Goal: Transaction & Acquisition: Obtain resource

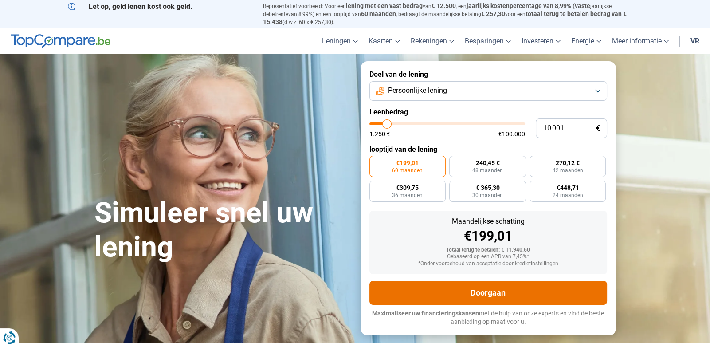
click at [491, 298] on button "Doorgaan" at bounding box center [488, 293] width 238 height 24
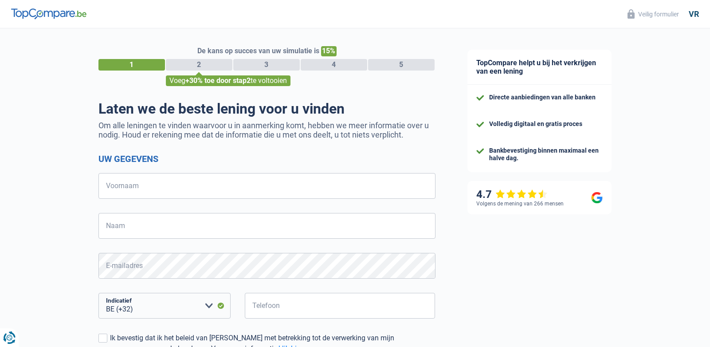
select select "32"
click at [167, 185] on input "Voornaam" at bounding box center [266, 186] width 337 height 26
type input "[PERSON_NAME]"
type input "Gentle"
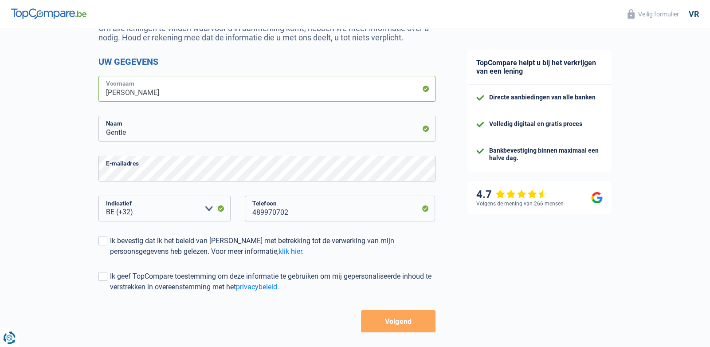
scroll to position [103, 0]
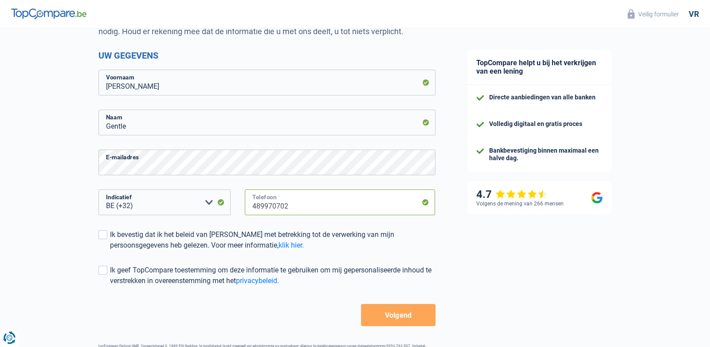
click at [291, 207] on input "489970702" at bounding box center [340, 202] width 191 height 26
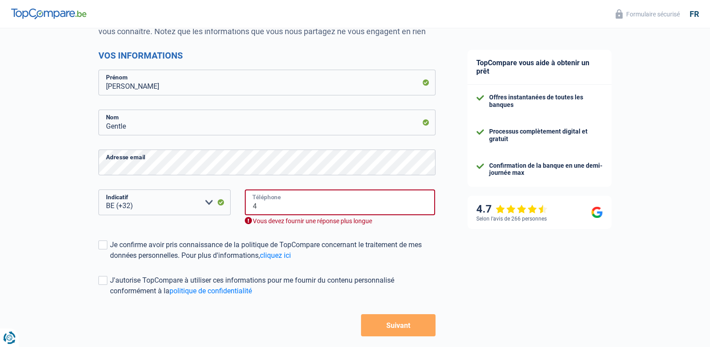
type input "468419060"
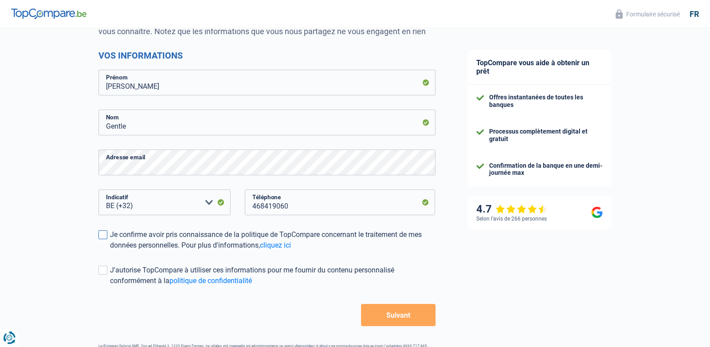
click at [99, 234] on span at bounding box center [102, 234] width 9 height 9
click at [110, 251] on input "Je confirme avoir pris connaissance de la politique de TopCompare concernant le…" at bounding box center [110, 251] width 0 height 0
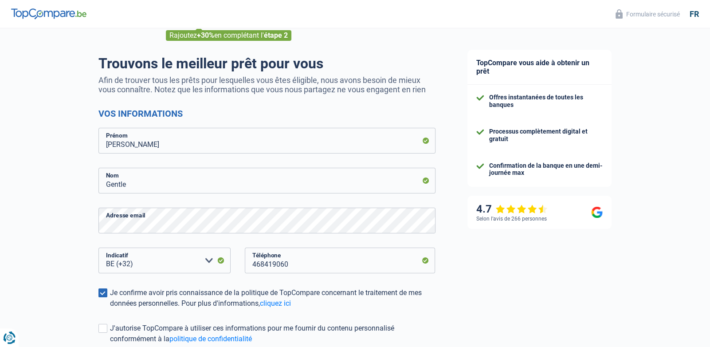
scroll to position [0, 0]
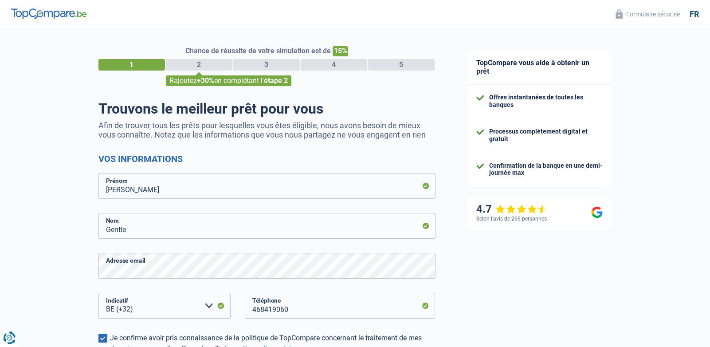
click at [693, 13] on div "fr" at bounding box center [694, 14] width 9 height 10
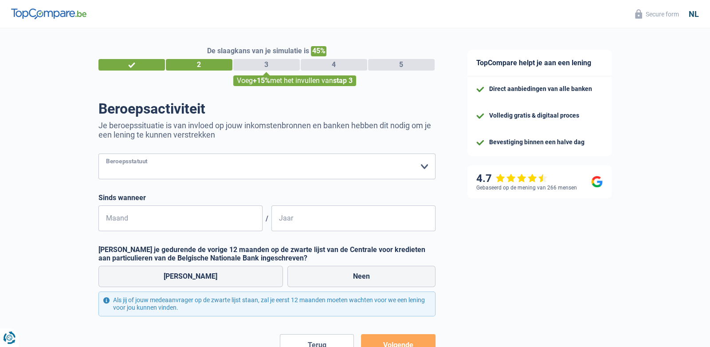
click at [128, 166] on select "Arbeider Bediende (privésector) Ambtenaar (overheidssector) Invalide Zelfstandi…" at bounding box center [266, 166] width 337 height 26
select select "worker"
click at [98, 153] on select "Arbeider Bediende (privésector) Ambtenaar (overheidssector) Invalide Zelfstandi…" at bounding box center [266, 166] width 337 height 26
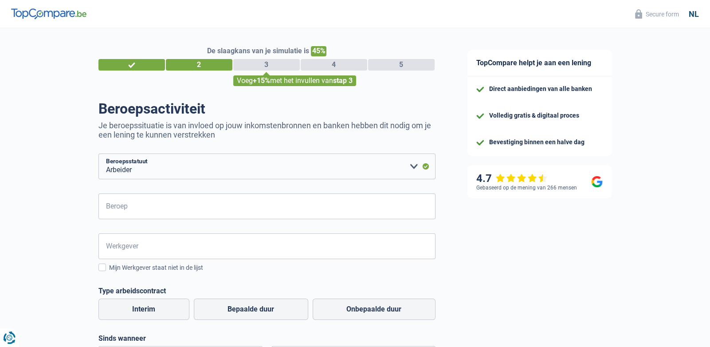
click at [150, 221] on form "Arbeider Bediende (privésector) Ambtenaar (overheidssector) Invalide Zelfstandi…" at bounding box center [266, 324] width 337 height 343
click at [147, 204] on input "Beroep" at bounding box center [266, 206] width 337 height 26
type input "Operator"
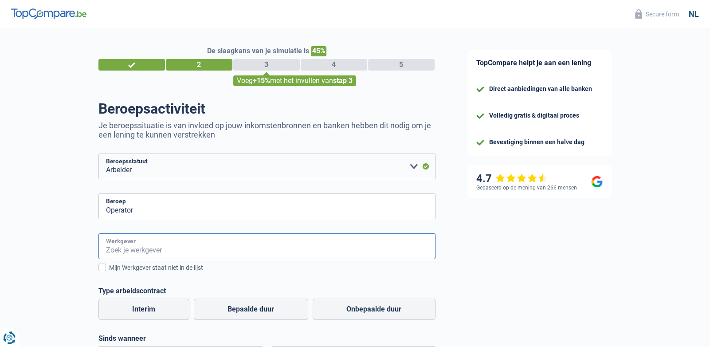
click at [163, 248] on input "Werkgever" at bounding box center [266, 246] width 337 height 26
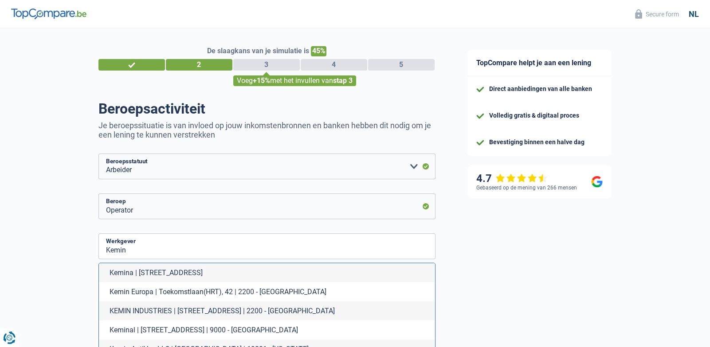
click at [158, 295] on li "Kemin Europa | Toekomstlaan(HRT), 42 | 2200 - [GEOGRAPHIC_DATA]" at bounding box center [267, 291] width 336 height 19
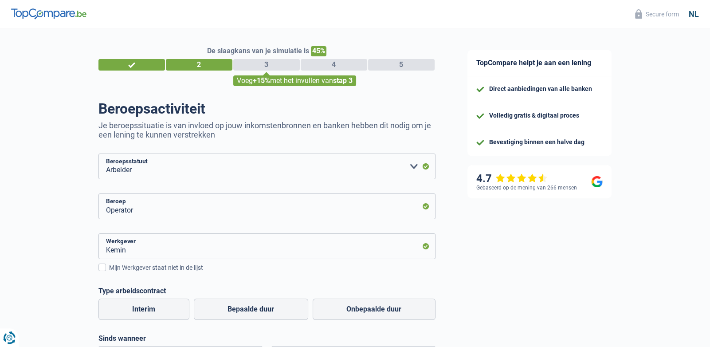
type input "Kemin Europa | Toekomstlaan(HRT), 42 | 2200 - [GEOGRAPHIC_DATA]"
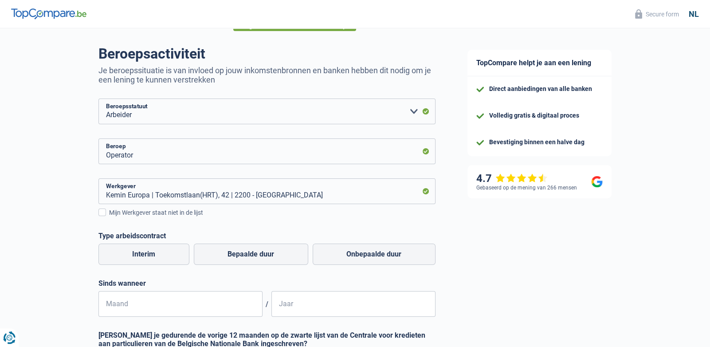
scroll to position [102, 0]
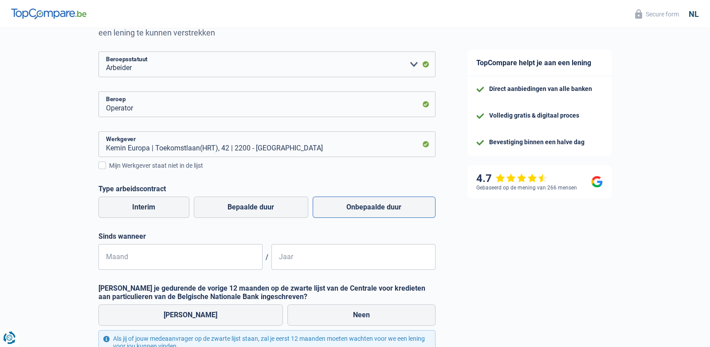
click at [353, 207] on label "Onbepaalde duur" at bounding box center [374, 206] width 123 height 21
click at [353, 207] on input "Onbepaalde duur" at bounding box center [374, 206] width 123 height 21
radio input "true"
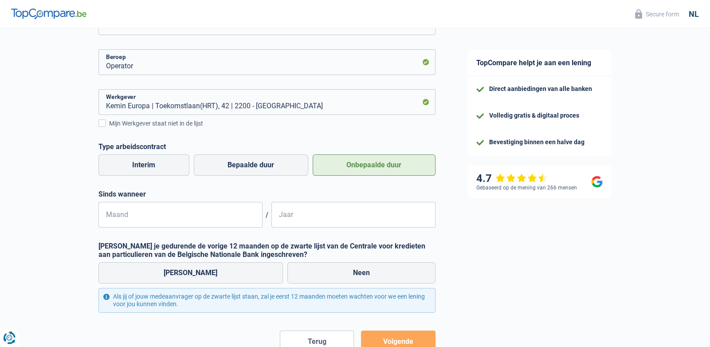
scroll to position [145, 0]
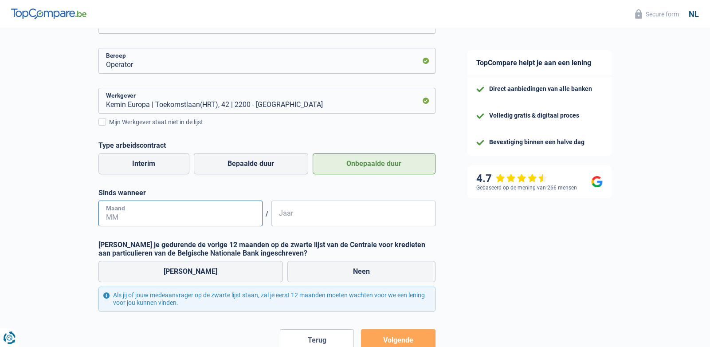
click at [137, 215] on input "Maand" at bounding box center [180, 213] width 164 height 26
click at [129, 224] on input "01" at bounding box center [180, 213] width 164 height 26
type input "0"
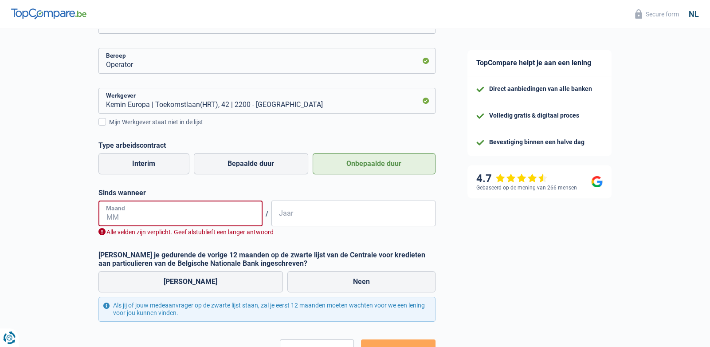
click at [159, 220] on input "Maand" at bounding box center [180, 213] width 164 height 26
click at [127, 209] on input "Maand" at bounding box center [180, 213] width 164 height 26
click at [302, 213] on input "Jaar" at bounding box center [353, 213] width 164 height 26
click at [165, 189] on label "Sinds wanneer" at bounding box center [266, 192] width 337 height 8
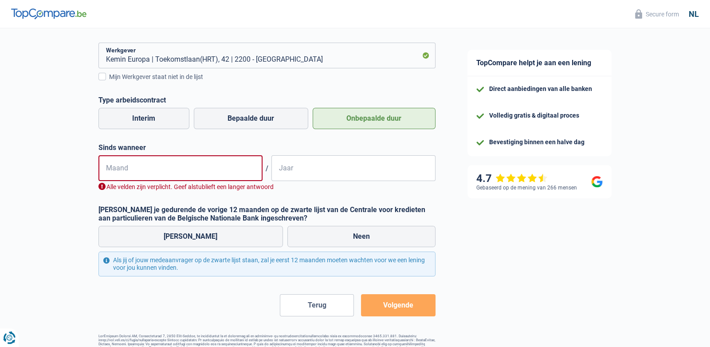
scroll to position [209, 0]
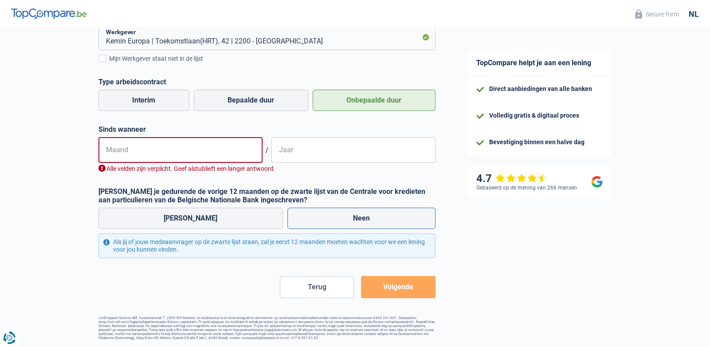
click at [355, 216] on label "Neen" at bounding box center [361, 218] width 148 height 21
click at [355, 216] on input "Neen" at bounding box center [361, 218] width 148 height 21
radio input "true"
click at [340, 219] on label "Neen" at bounding box center [361, 218] width 148 height 21
click at [340, 219] on input "Neen" at bounding box center [361, 218] width 148 height 21
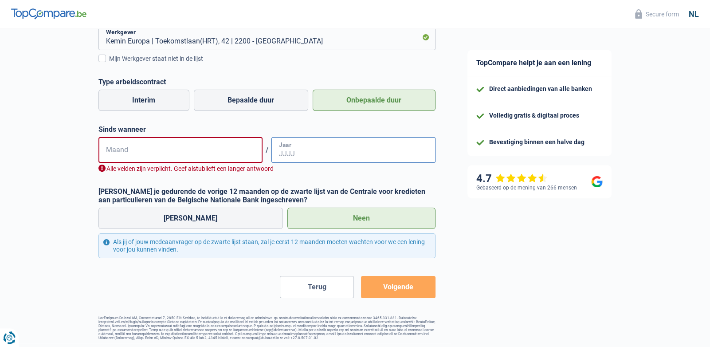
click at [298, 151] on input "Jaar" at bounding box center [353, 150] width 164 height 26
type input "2021"
click at [136, 152] on input "Maand" at bounding box center [180, 150] width 164 height 26
type input "01"
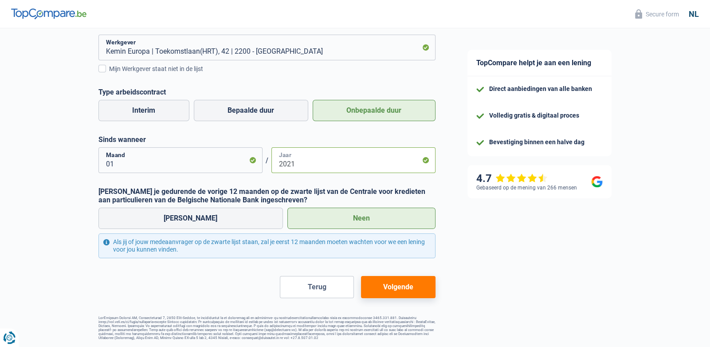
scroll to position [199, 0]
click at [400, 285] on button "Volgende" at bounding box center [398, 287] width 74 height 22
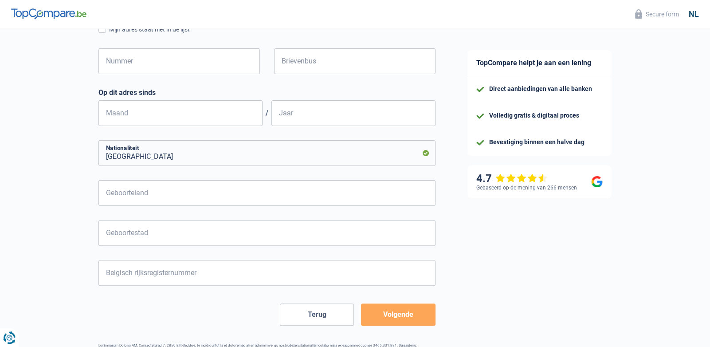
scroll to position [148, 0]
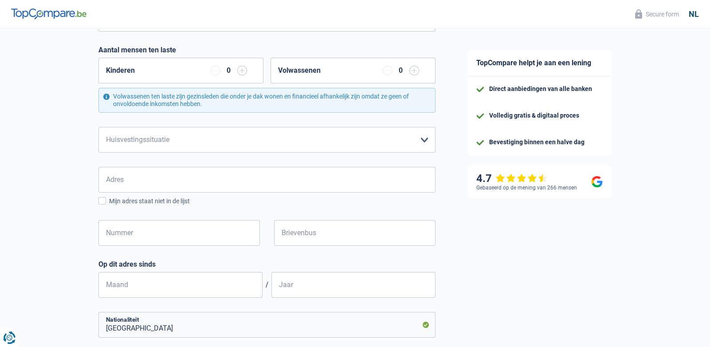
click at [336, 71] on div "Volwassenen 0" at bounding box center [352, 71] width 165 height 26
click at [403, 70] on div "0" at bounding box center [401, 70] width 8 height 7
click at [399, 67] on div "0" at bounding box center [401, 70] width 8 height 7
click at [314, 72] on label "Volwassenen" at bounding box center [299, 70] width 43 height 7
click at [193, 137] on select "Huurder [PERSON_NAME] met een hypothecaire lening Eigenaar zonder hypothecaire …" at bounding box center [266, 140] width 337 height 26
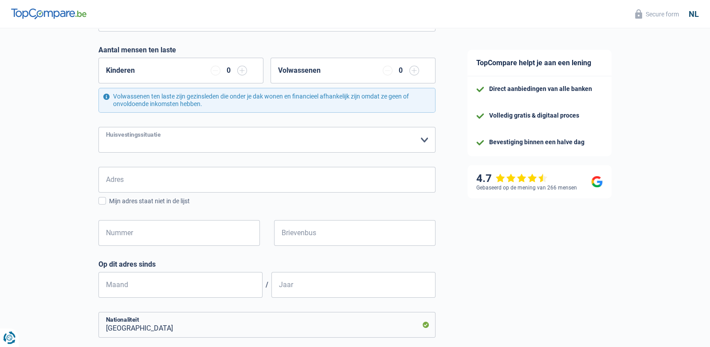
select select "rents"
click at [98, 127] on select "Huurder [PERSON_NAME] met een hypothecaire lening Eigenaar zonder hypothecaire …" at bounding box center [266, 140] width 337 height 26
click at [132, 180] on input "Adres" at bounding box center [266, 180] width 337 height 26
click at [157, 184] on input "[STREET_ADDRESS]" at bounding box center [266, 180] width 337 height 26
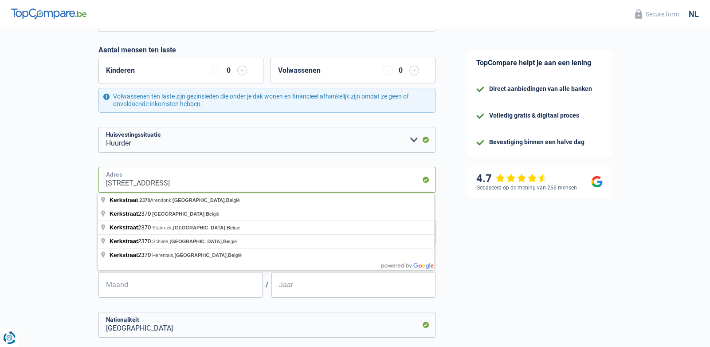
click at [213, 184] on input "[STREET_ADDRESS]" at bounding box center [266, 180] width 337 height 26
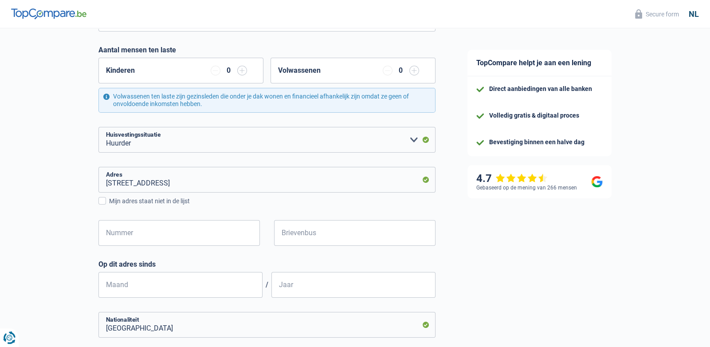
type input "[STREET_ADDRESS]"
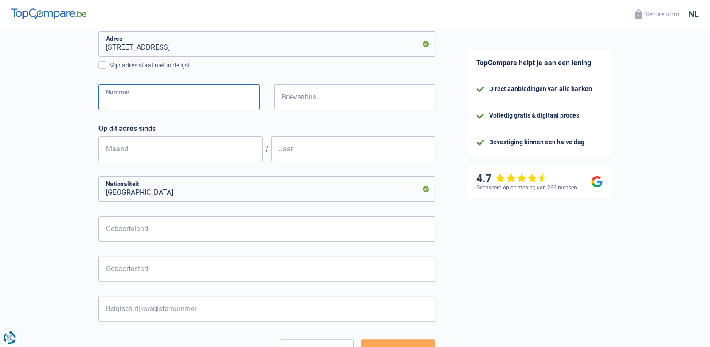
click at [141, 99] on input "Nummer" at bounding box center [178, 97] width 161 height 26
type input "3"
type input "Arendonk"
type input "2"
click at [327, 98] on input "Brievenbus" at bounding box center [354, 97] width 161 height 26
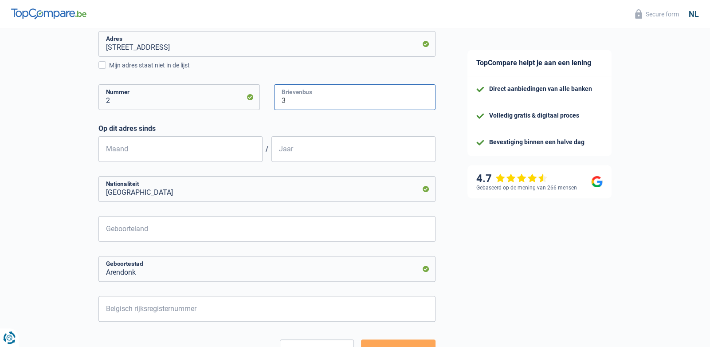
type input "3"
click at [146, 153] on input "Maand" at bounding box center [180, 149] width 164 height 26
type input "06"
click at [314, 154] on input "Jaar" at bounding box center [353, 149] width 164 height 26
type input "2012"
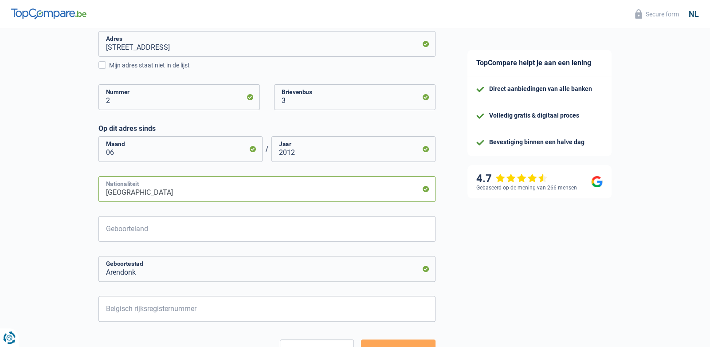
click at [133, 191] on input "[GEOGRAPHIC_DATA]" at bounding box center [266, 189] width 337 height 26
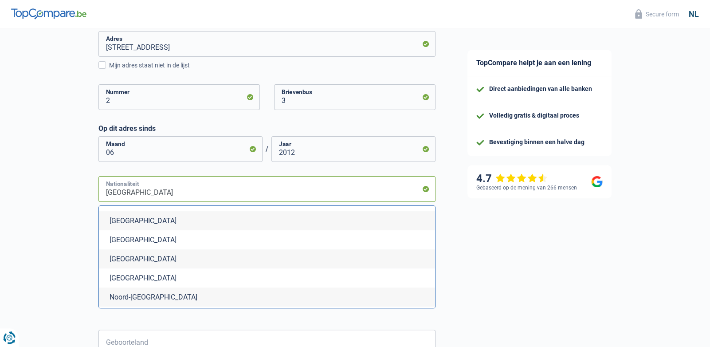
scroll to position [2387, 0]
click at [134, 212] on li "[GEOGRAPHIC_DATA]" at bounding box center [267, 201] width 336 height 19
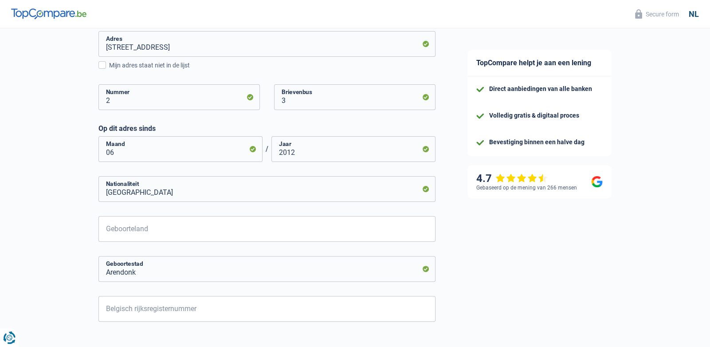
type input "[GEOGRAPHIC_DATA]"
click at [158, 228] on input "Geboorteland" at bounding box center [266, 229] width 337 height 26
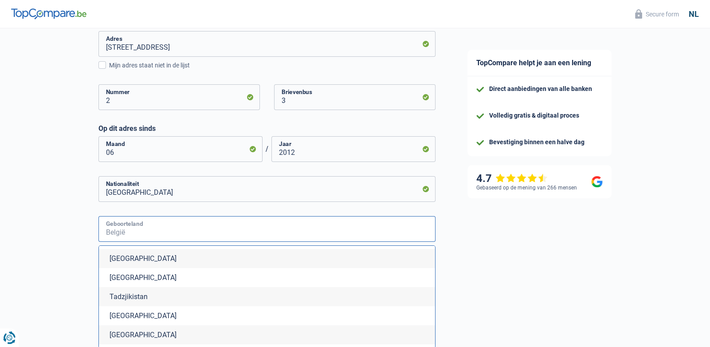
scroll to position [3228, 0]
click at [137, 250] on li "[GEOGRAPHIC_DATA]" at bounding box center [267, 240] width 336 height 19
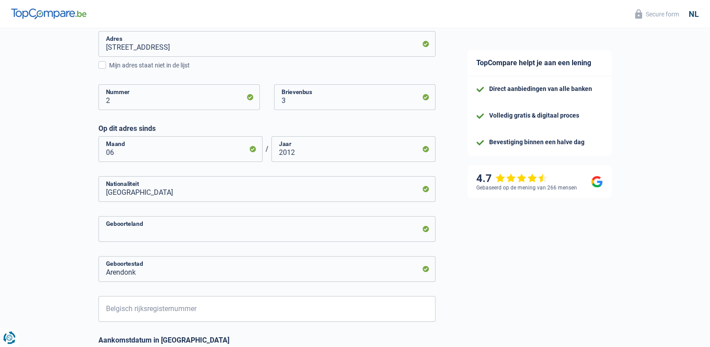
type input "[GEOGRAPHIC_DATA]"
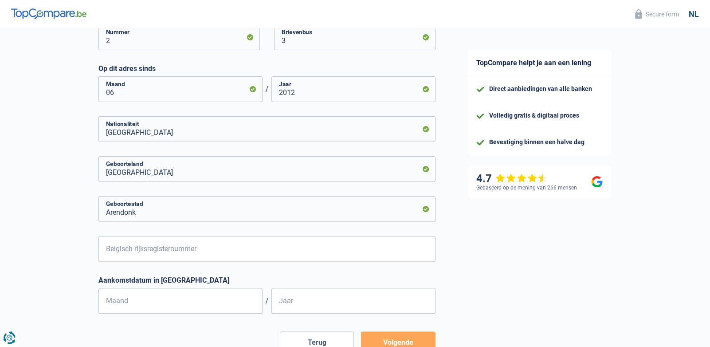
scroll to position [399, 0]
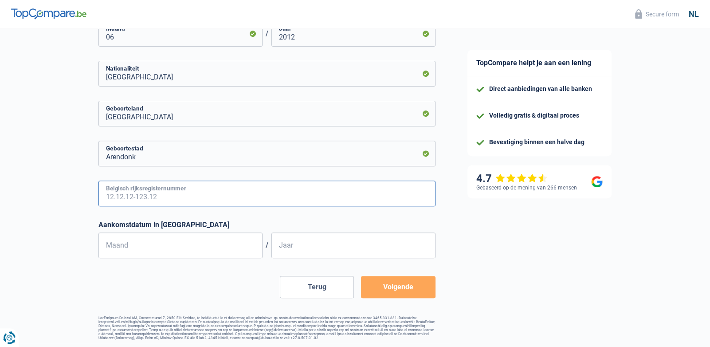
click at [129, 196] on input "Belgisch rijksregisternummer" at bounding box center [266, 193] width 337 height 26
type input "62.05.08-583.29"
click at [138, 247] on input "Maand" at bounding box center [180, 245] width 164 height 26
type input "02"
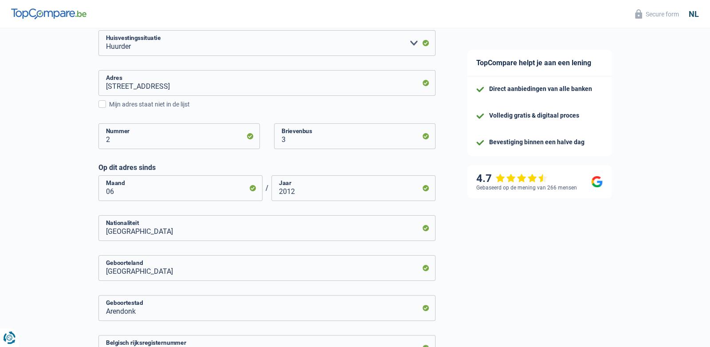
scroll to position [0, 0]
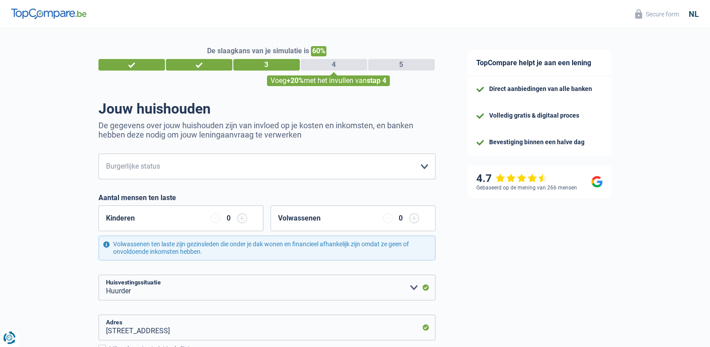
type input "2012"
click at [423, 165] on select "Alleenstaand Getrouwd Samenwonend Uit de echt gescheiden Weduwe/weduwnaar Gehuw…" at bounding box center [266, 166] width 337 height 26
select select "single"
click at [98, 153] on select "Alleenstaand Getrouwd Samenwonend Uit de echt gescheiden Weduwe/weduwnaar Gehuw…" at bounding box center [266, 166] width 337 height 26
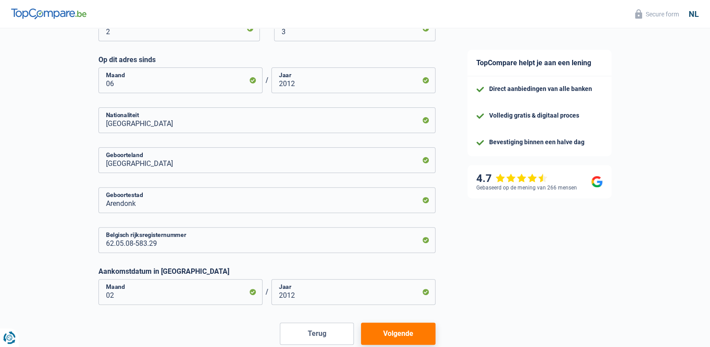
scroll to position [399, 0]
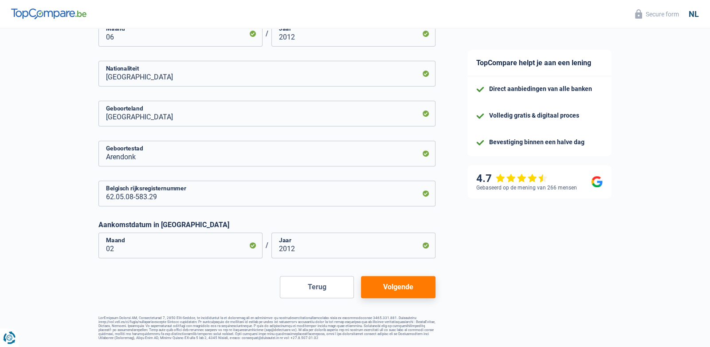
click at [403, 285] on button "Volgende" at bounding box center [398, 287] width 74 height 22
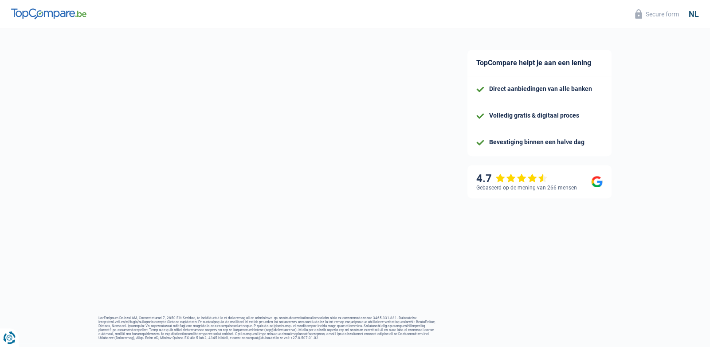
select select "netSalary"
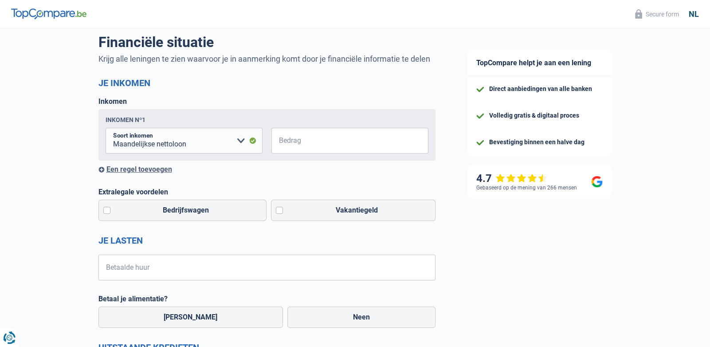
scroll to position [71, 0]
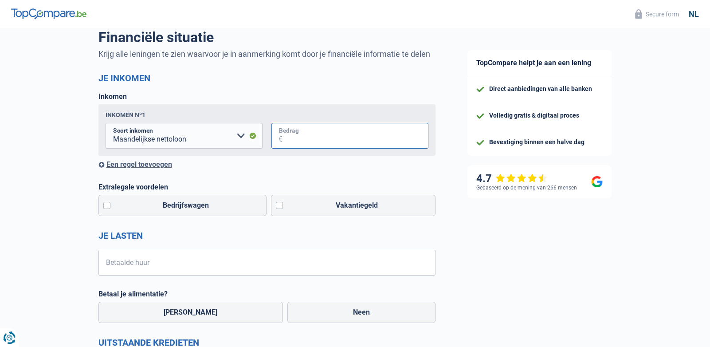
click at [323, 142] on input "Bedrag" at bounding box center [355, 136] width 146 height 26
type input "29.863"
click at [278, 205] on label "Vakantiegeld" at bounding box center [353, 205] width 165 height 21
click at [278, 205] on input "Vakantiegeld" at bounding box center [353, 205] width 165 height 21
checkbox input "true"
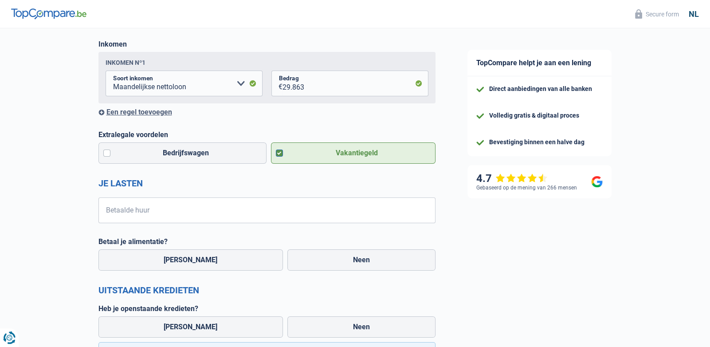
scroll to position [195, 0]
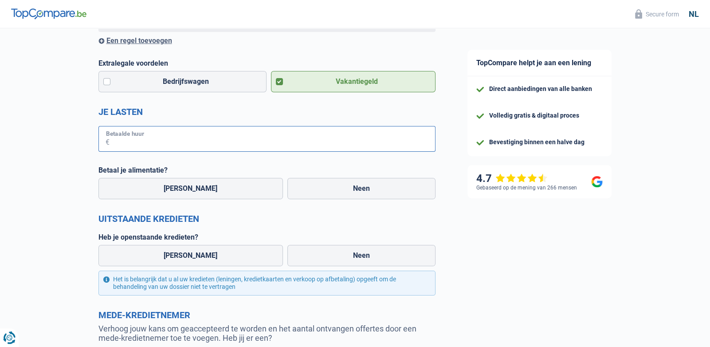
click at [161, 143] on input "Betaalde huur" at bounding box center [273, 139] width 326 height 26
type input "750"
click at [356, 190] on label "Neen" at bounding box center [361, 188] width 148 height 21
click at [356, 190] on input "Neen" at bounding box center [361, 188] width 148 height 21
radio input "true"
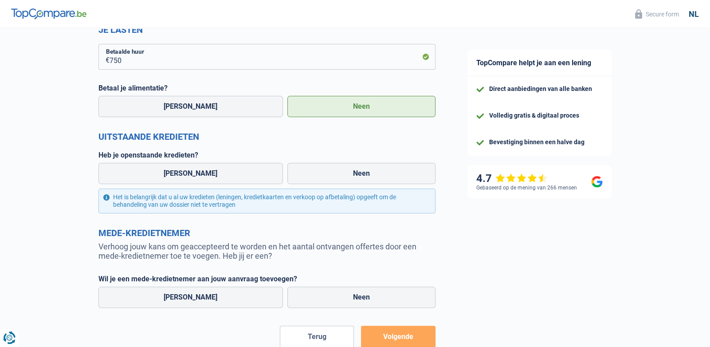
scroll to position [294, 0]
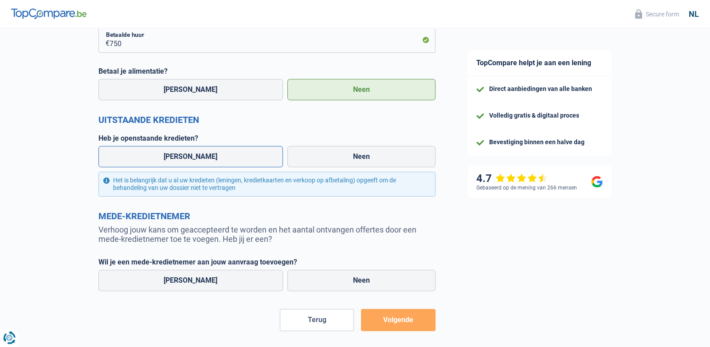
click at [184, 158] on label "[PERSON_NAME]" at bounding box center [190, 156] width 185 height 21
click at [184, 158] on input "[PERSON_NAME]" at bounding box center [190, 156] width 185 height 21
radio input "true"
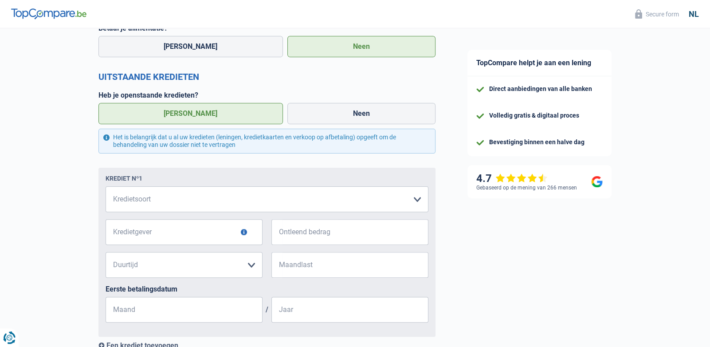
scroll to position [421, 0]
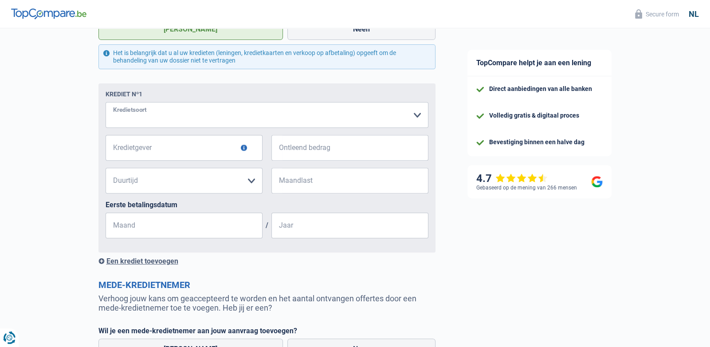
click at [162, 114] on select "Kaart of kredietlijn Hypothecaire lening Verkoop op afbetaling Lening op afbeta…" at bounding box center [267, 115] width 323 height 26
select select "cardOrCredit"
click at [106, 102] on select "Kaart of kredietlijn Hypothecaire lening Verkoop op afbetaling Lening op afbeta…" at bounding box center [267, 115] width 323 height 26
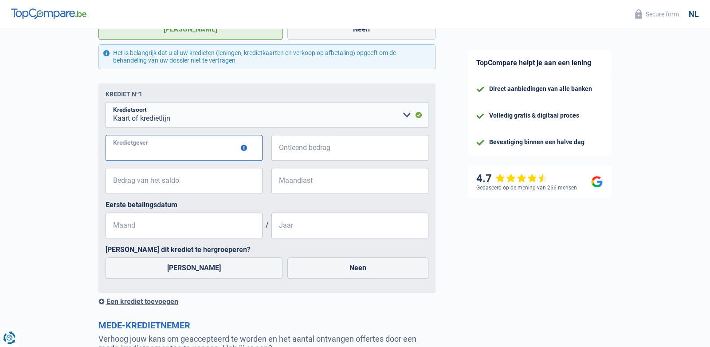
click at [159, 150] on input "Kredietgever" at bounding box center [184, 148] width 157 height 26
click at [242, 147] on button "button" at bounding box center [244, 148] width 6 height 6
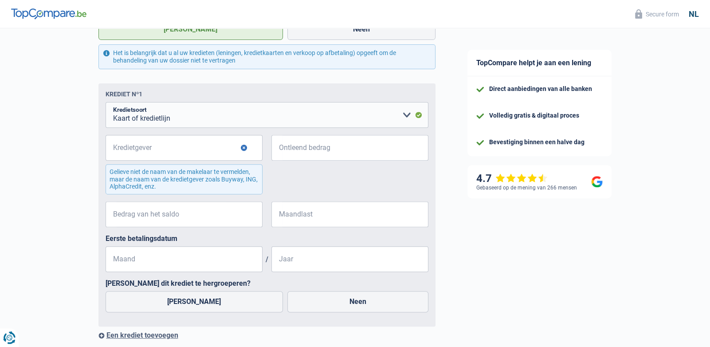
click at [75, 178] on div "De slaagkans van je simulatie is 80% 1 2 3 4 5 Voeg +10% met het invullen van s…" at bounding box center [225, 61] width 451 height 915
click at [243, 149] on button "button" at bounding box center [244, 148] width 6 height 6
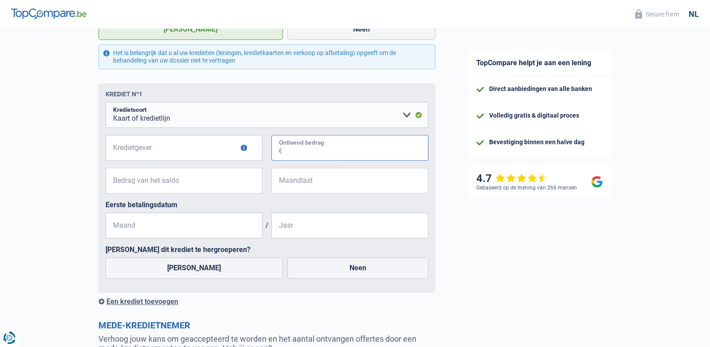
click at [318, 152] on input "Ontleend bedrag" at bounding box center [355, 148] width 146 height 26
type input "1.000"
click at [195, 184] on input "Bedrag van het saldo" at bounding box center [190, 181] width 146 height 26
click at [322, 181] on input "Maandlast" at bounding box center [355, 181] width 146 height 26
type input "100"
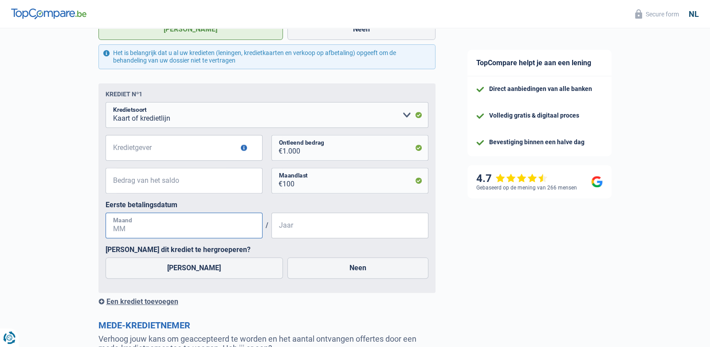
click at [171, 230] on input "Maand" at bounding box center [184, 225] width 157 height 26
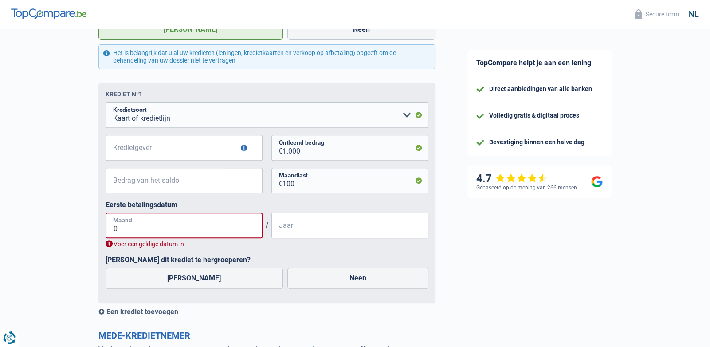
type input "01"
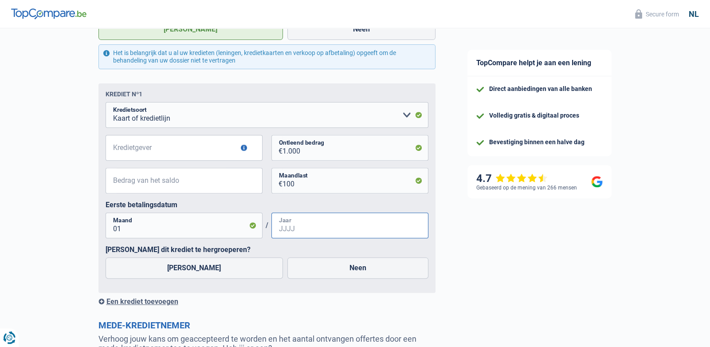
click at [307, 229] on input "Jaar" at bounding box center [349, 225] width 157 height 26
type input "2023"
click at [327, 269] on label "Neen" at bounding box center [357, 267] width 141 height 21
click at [327, 269] on input "Neen" at bounding box center [357, 267] width 141 height 21
radio input "true"
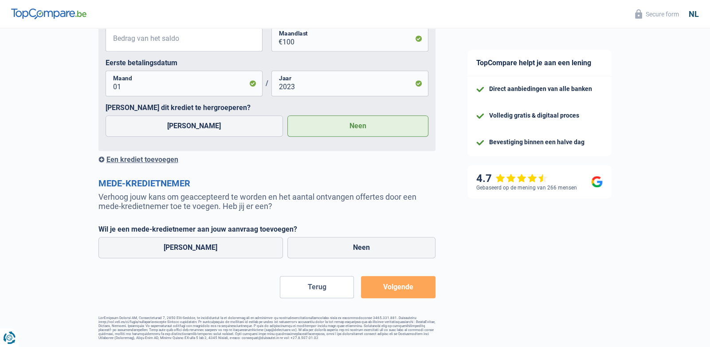
scroll to position [564, 0]
click at [361, 249] on label "Neen" at bounding box center [361, 247] width 148 height 21
click at [361, 249] on input "Neen" at bounding box center [361, 247] width 148 height 21
radio input "true"
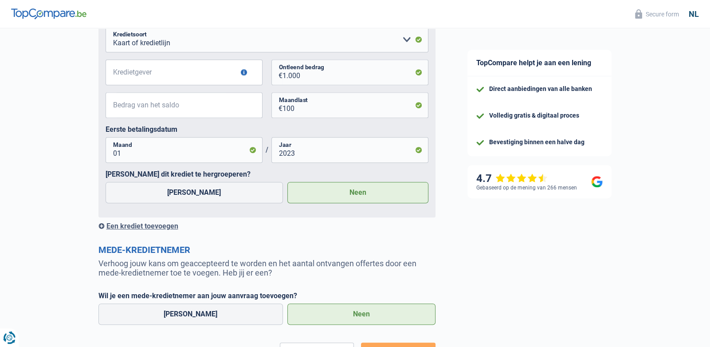
scroll to position [502, 0]
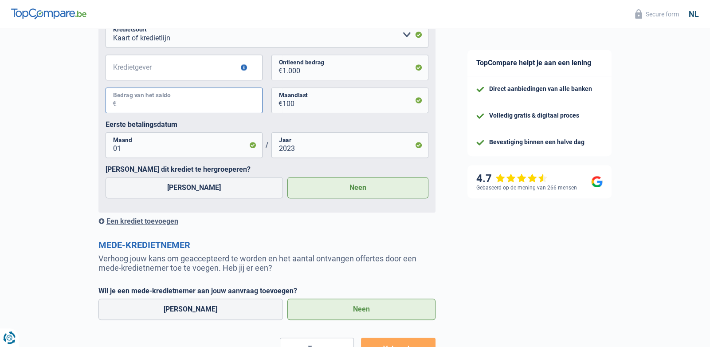
click at [193, 106] on input "Bedrag van het saldo" at bounding box center [190, 100] width 146 height 26
type input "7"
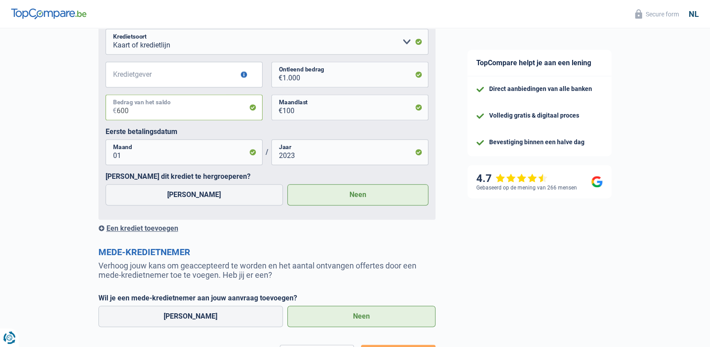
scroll to position [482, 0]
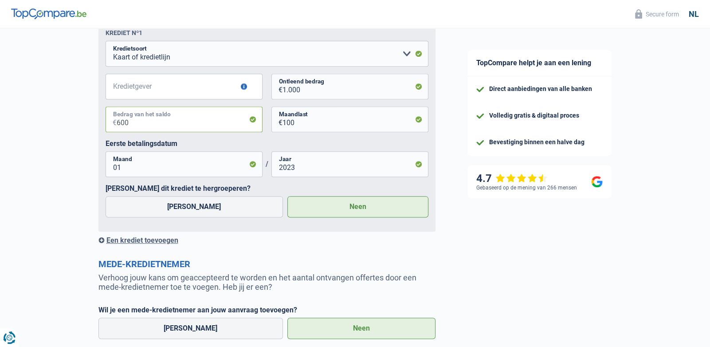
type input "600"
click at [179, 89] on input "Kredietgever" at bounding box center [184, 87] width 157 height 26
type input "beobank"
click at [406, 56] on select "Kaart of kredietlijn Hypothecaire lening Verkoop op afbetaling Lening op afbeta…" at bounding box center [267, 54] width 323 height 26
select select "carLoan"
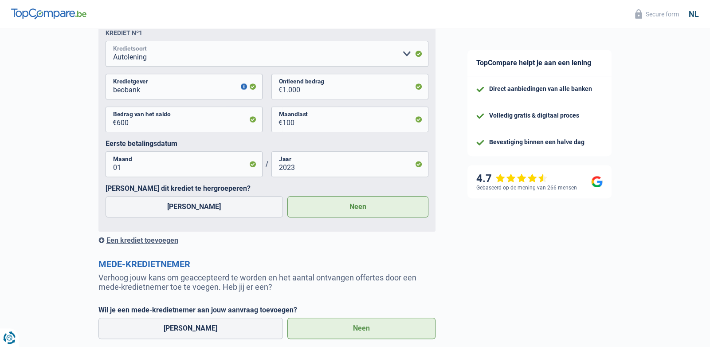
click at [106, 41] on select "Kaart of kredietlijn Hypothecaire lening Verkoop op afbetaling Lening op afbeta…" at bounding box center [267, 54] width 323 height 26
click at [251, 120] on select "12 maanden 18 maanden 24 maanden Maak een keuze a.u.b" at bounding box center [184, 119] width 157 height 26
click at [106, 107] on select "12 maanden 18 maanden 24 maanden Maak een keuze a.u.b" at bounding box center [184, 119] width 157 height 26
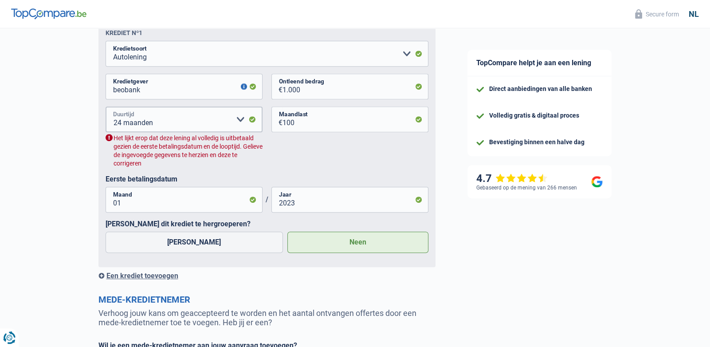
click at [240, 123] on select "12 maanden 18 maanden 24 maanden Maak een keuze a.u.b" at bounding box center [184, 119] width 157 height 26
click at [106, 107] on select "12 maanden 18 maanden 24 maanden Maak een keuze a.u.b" at bounding box center [184, 119] width 157 height 26
click at [239, 122] on select "12 maanden 18 maanden 24 maanden Maak een keuze a.u.b" at bounding box center [184, 119] width 157 height 26
select select "24"
click at [106, 107] on select "12 maanden 18 maanden 24 maanden Maak een keuze a.u.b" at bounding box center [184, 119] width 157 height 26
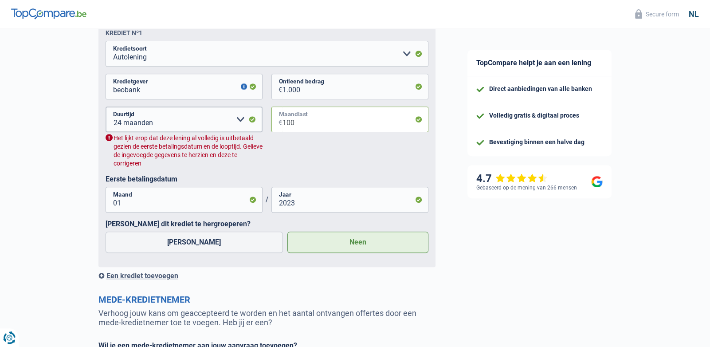
click at [298, 124] on input "100" at bounding box center [355, 119] width 146 height 26
type input "1"
type input "60"
click at [240, 122] on select "12 maanden 18 maanden 24 maanden Maak een keuze a.u.b" at bounding box center [184, 119] width 157 height 26
select select "12"
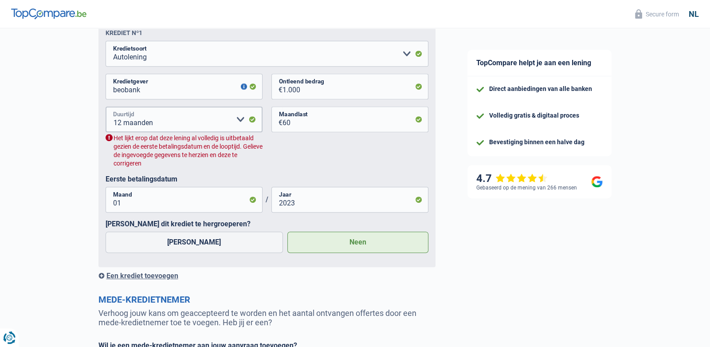
click at [106, 107] on select "12 maanden 18 maanden 24 maanden Maak een keuze a.u.b" at bounding box center [184, 119] width 157 height 26
click at [295, 124] on input "60" at bounding box center [355, 119] width 146 height 26
type input "6"
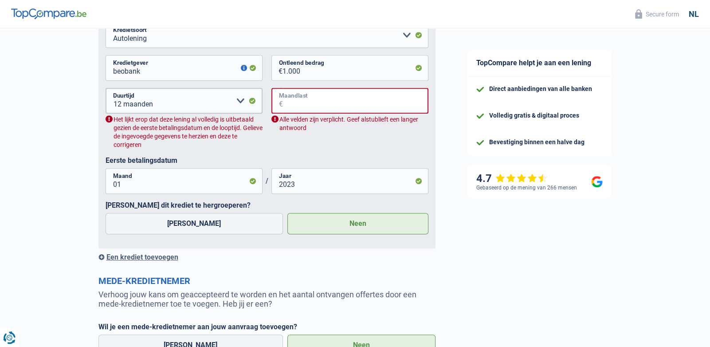
scroll to position [527, 0]
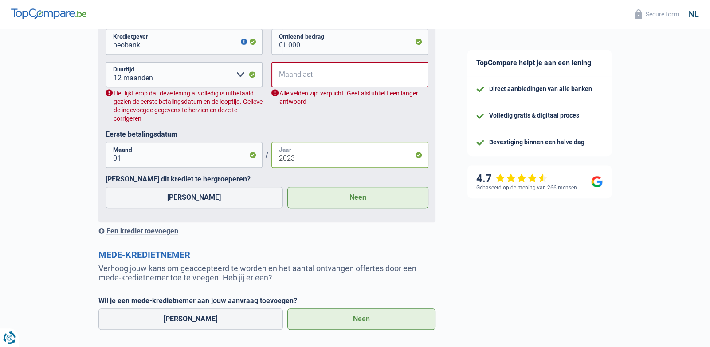
click at [300, 162] on input "2023" at bounding box center [349, 155] width 157 height 26
type input "2024"
click at [310, 78] on input "Maandlast" at bounding box center [355, 75] width 145 height 26
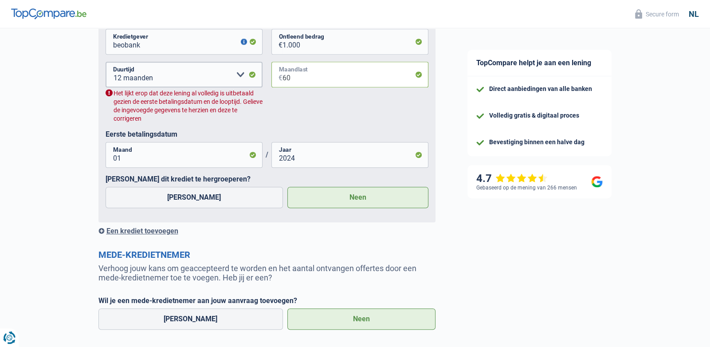
type input "60"
click at [240, 75] on select "12 maanden 18 maanden 24 maanden Maak een keuze a.u.b" at bounding box center [184, 75] width 157 height 26
click at [106, 62] on select "12 maanden 18 maanden 24 maanden Maak een keuze a.u.b" at bounding box center [184, 75] width 157 height 26
click at [239, 76] on select "12 maanden 18 maanden 24 maanden Maak een keuze a.u.b" at bounding box center [184, 75] width 157 height 26
select select "24"
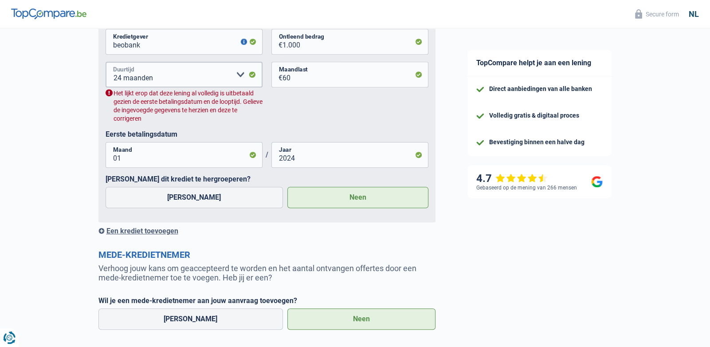
click at [106, 62] on select "12 maanden 18 maanden 24 maanden Maak een keuze a.u.b" at bounding box center [184, 75] width 157 height 26
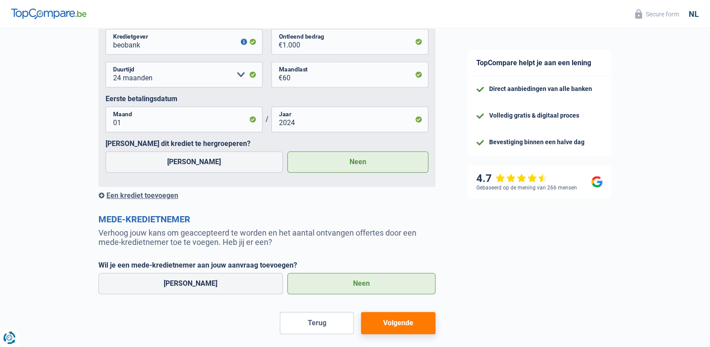
click at [400, 322] on button "Volgende" at bounding box center [398, 323] width 74 height 22
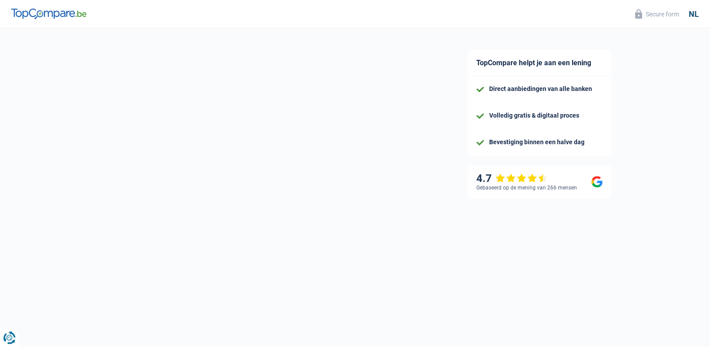
select select "60"
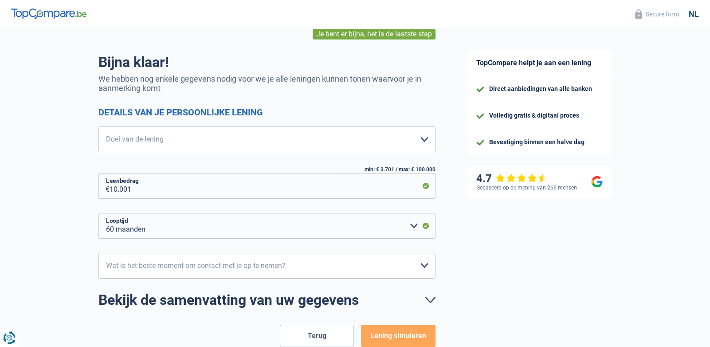
scroll to position [90, 0]
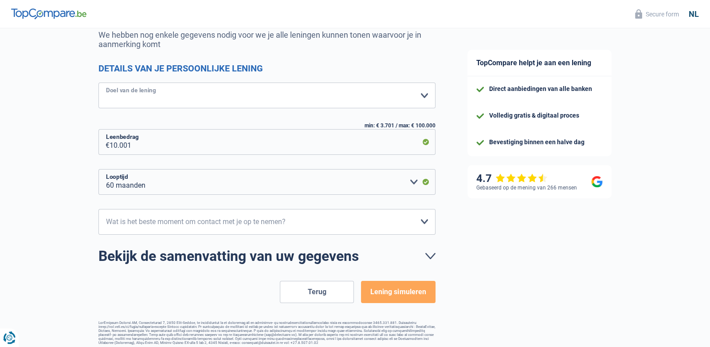
click at [170, 93] on select "Comfort woning: meubels, textiel, toestellen, privé materiaal Hifi, multimedia,…" at bounding box center [266, 95] width 337 height 26
select select "household"
click at [98, 82] on select "Comfort woning: meubels, textiel, toestellen, privé materiaal Hifi, multimedia,…" at bounding box center [266, 95] width 337 height 26
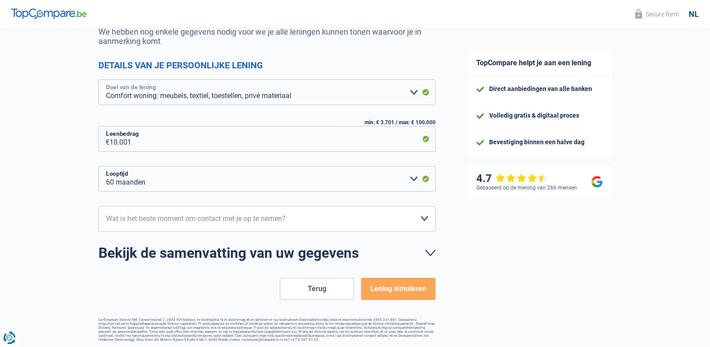
scroll to position [95, 0]
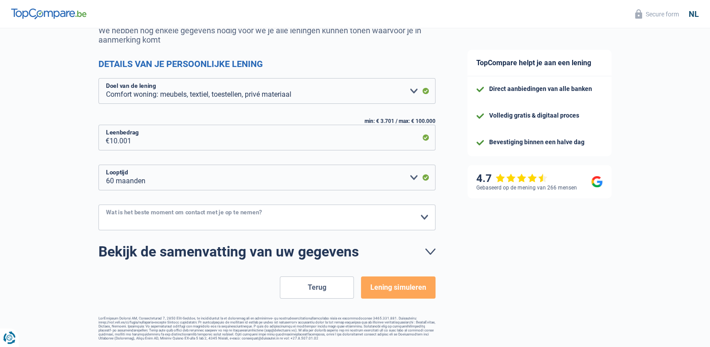
click at [427, 219] on select "10h-12h 12h-14h 14h-16h 16h-18h Maak een keuze a.u.b" at bounding box center [266, 217] width 337 height 26
select select "14-16"
click at [98, 204] on select "10h-12h 12h-14h 14h-16h 16h-18h Maak een keuze a.u.b" at bounding box center [266, 217] width 337 height 26
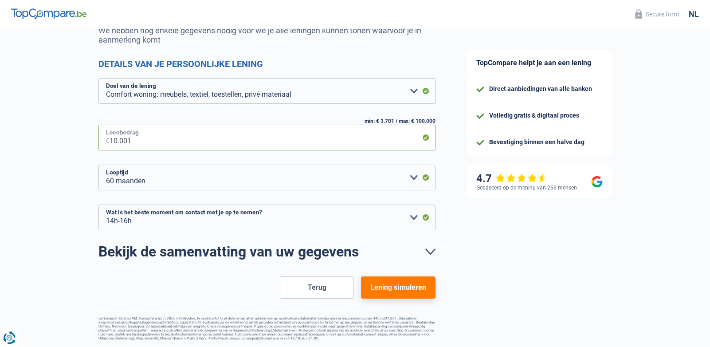
click at [138, 142] on input "10.001" at bounding box center [273, 138] width 326 height 26
type input "1.000"
select select "24"
type input "1"
type input "2.000"
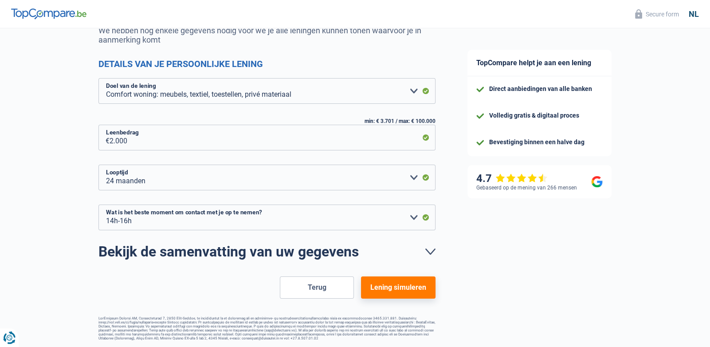
click at [403, 291] on button "Lening simuleren" at bounding box center [398, 287] width 74 height 22
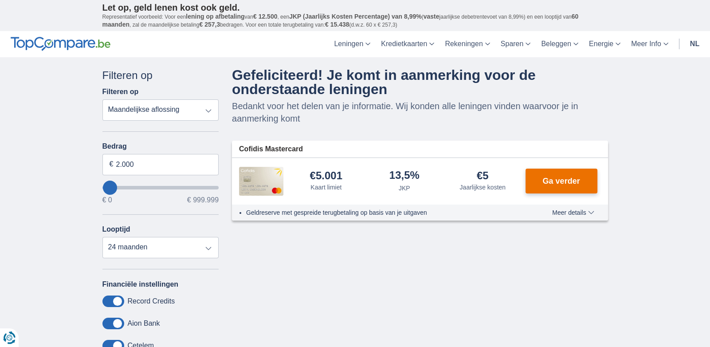
click at [563, 181] on span "Ga verder" at bounding box center [560, 181] width 37 height 8
